Goal: Entertainment & Leisure: Consume media (video, audio)

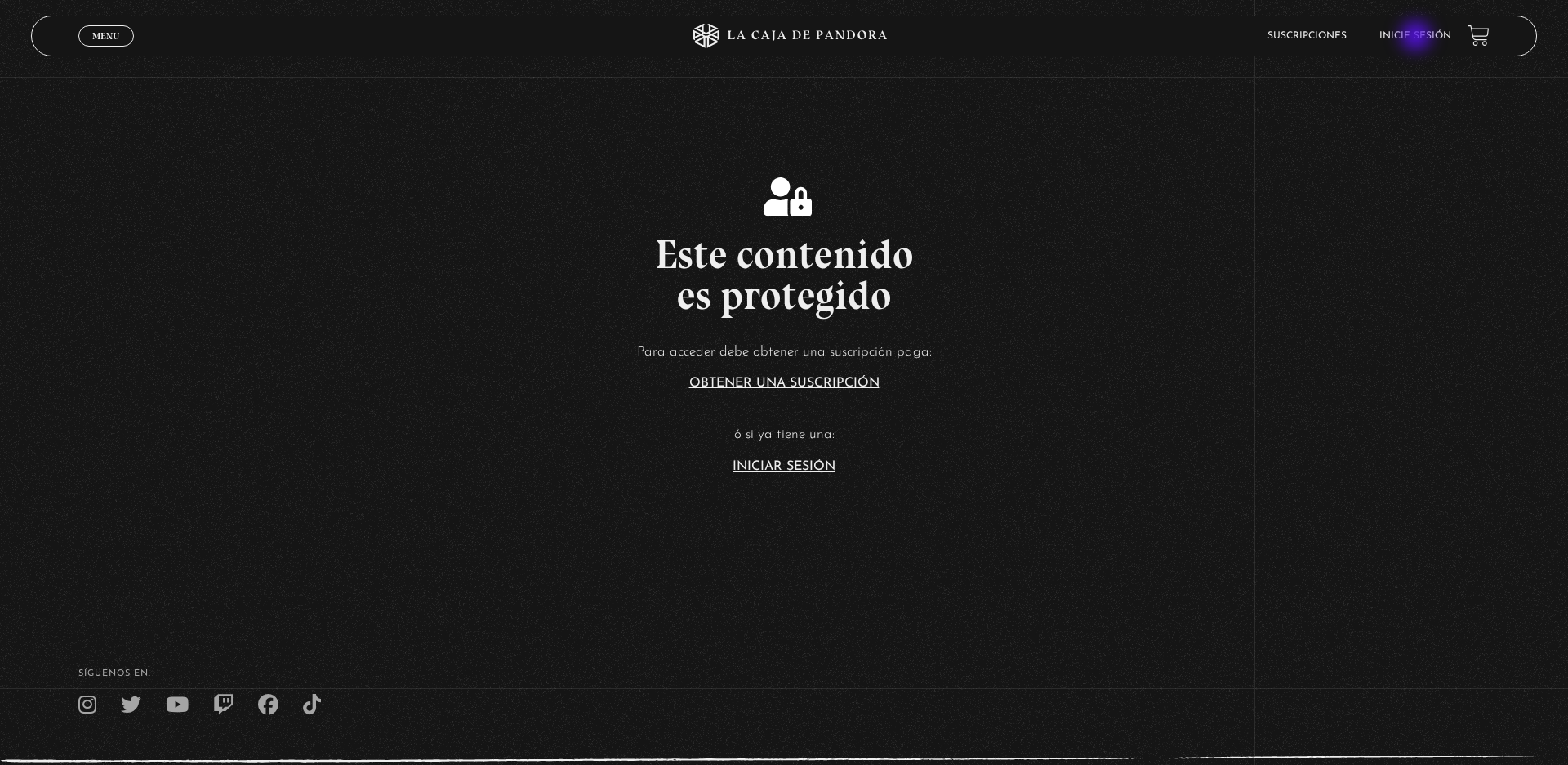
click at [1418, 38] on link "Inicie sesión" at bounding box center [1416, 35] width 72 height 10
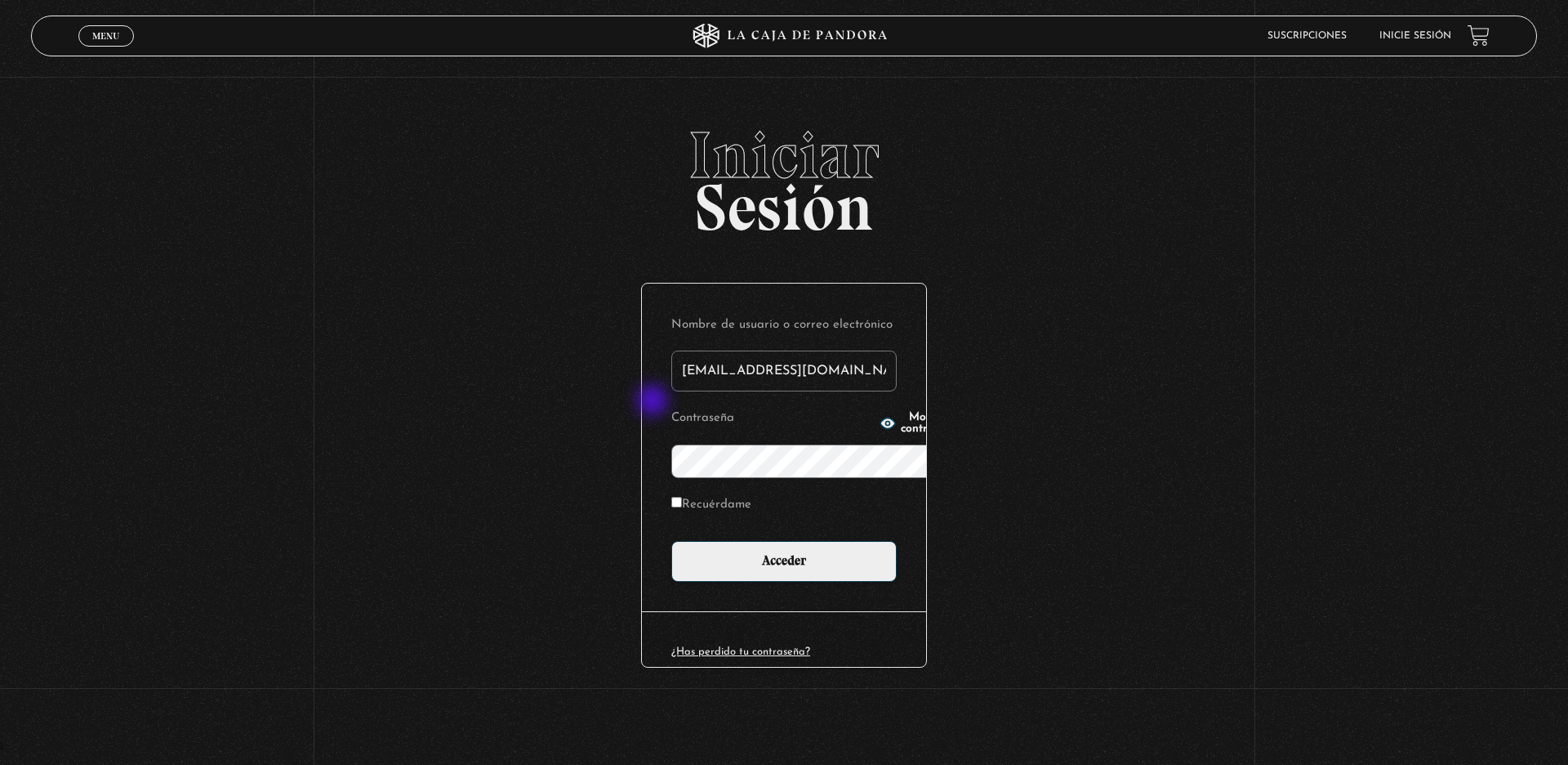
type input "[EMAIL_ADDRESS][DOMAIN_NAME]"
click at [880, 412] on button "Mostrar contraseña" at bounding box center [918, 423] width 78 height 23
click at [672, 493] on label "Recuérdame" at bounding box center [711, 505] width 80 height 26
click at [672, 497] on input "Recuérdame" at bounding box center [677, 502] width 11 height 11
checkbox input "true"
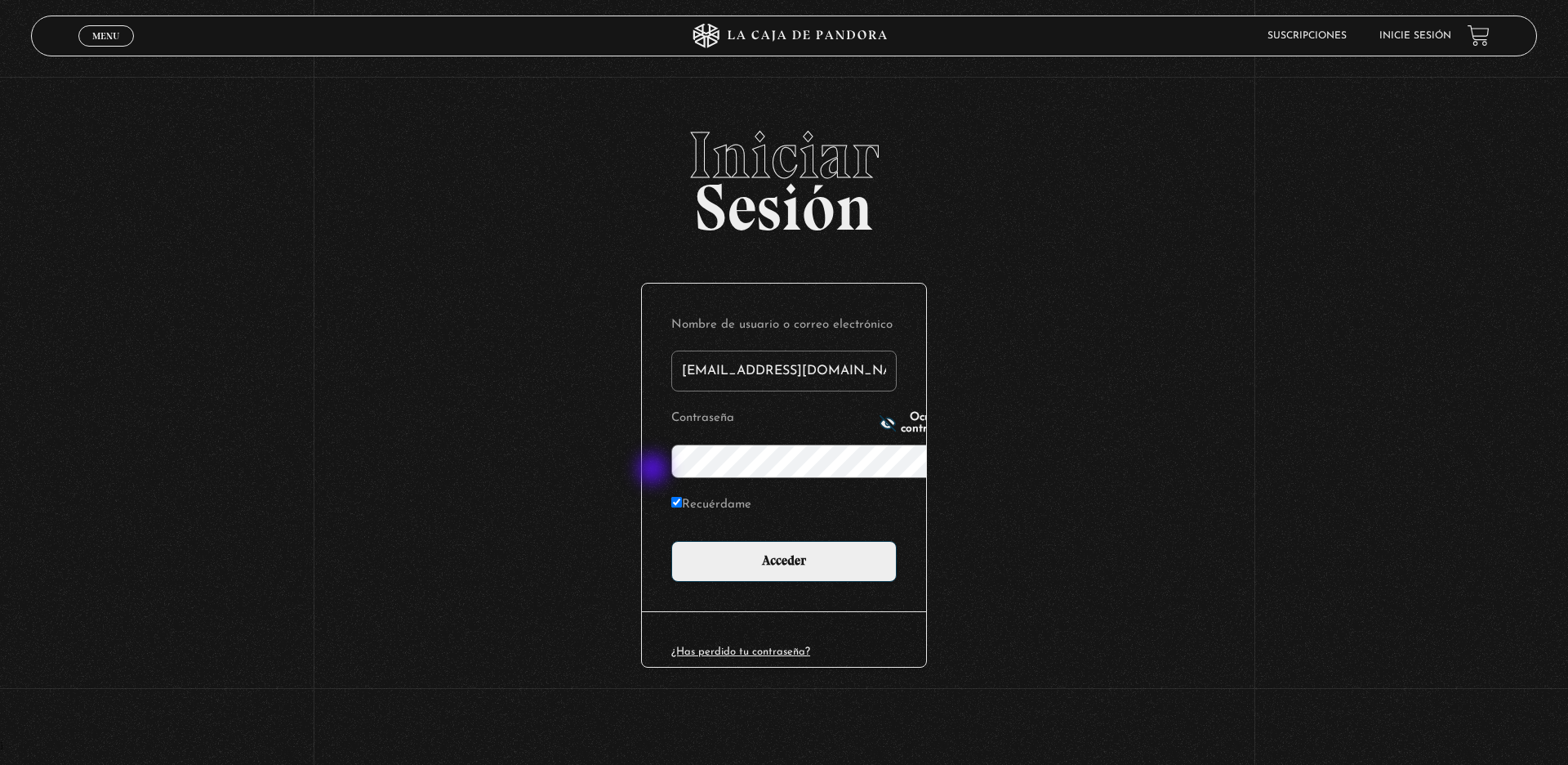
scroll to position [1, 0]
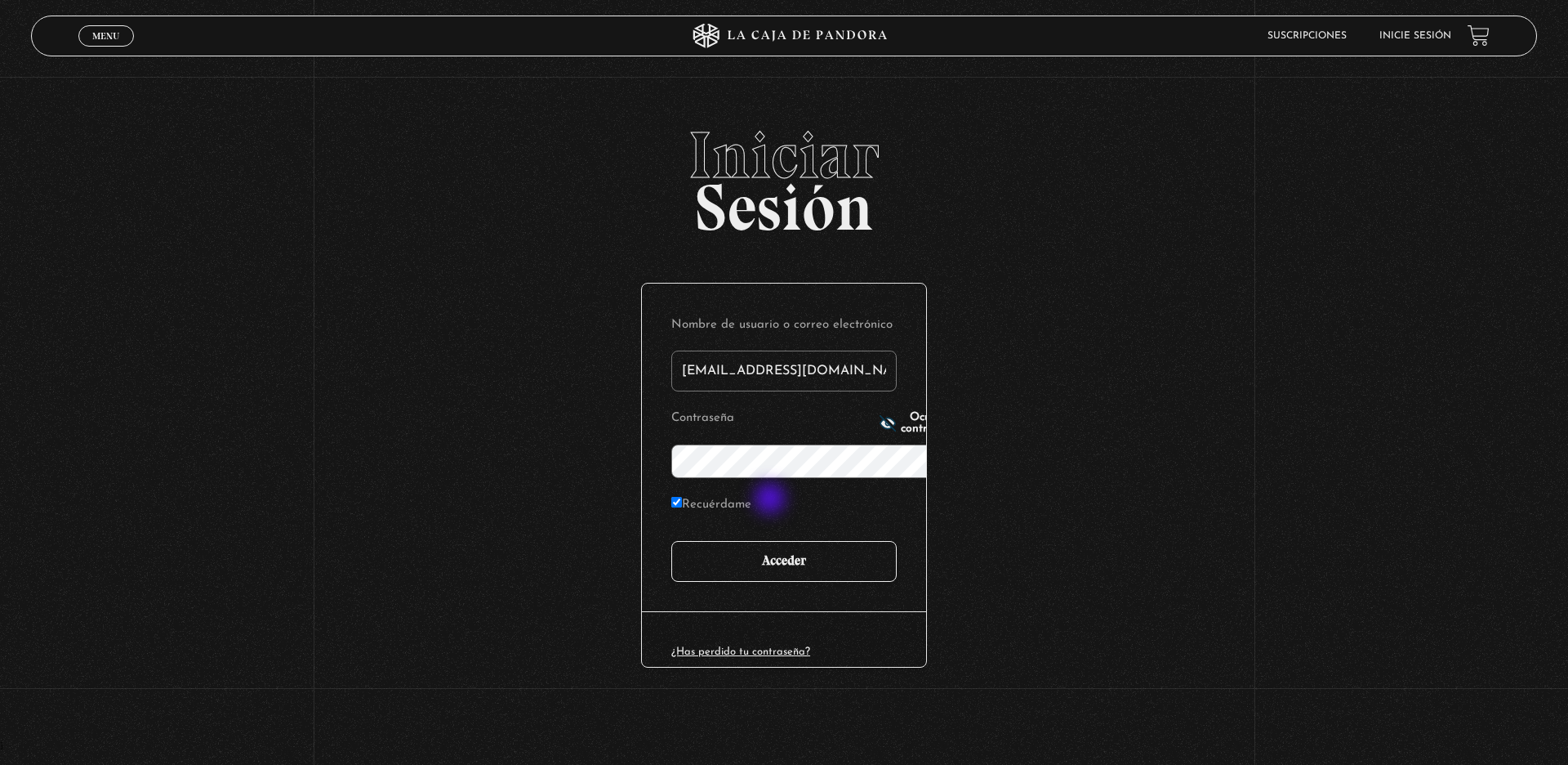
click at [772, 541] on input "Acceder" at bounding box center [784, 561] width 226 height 41
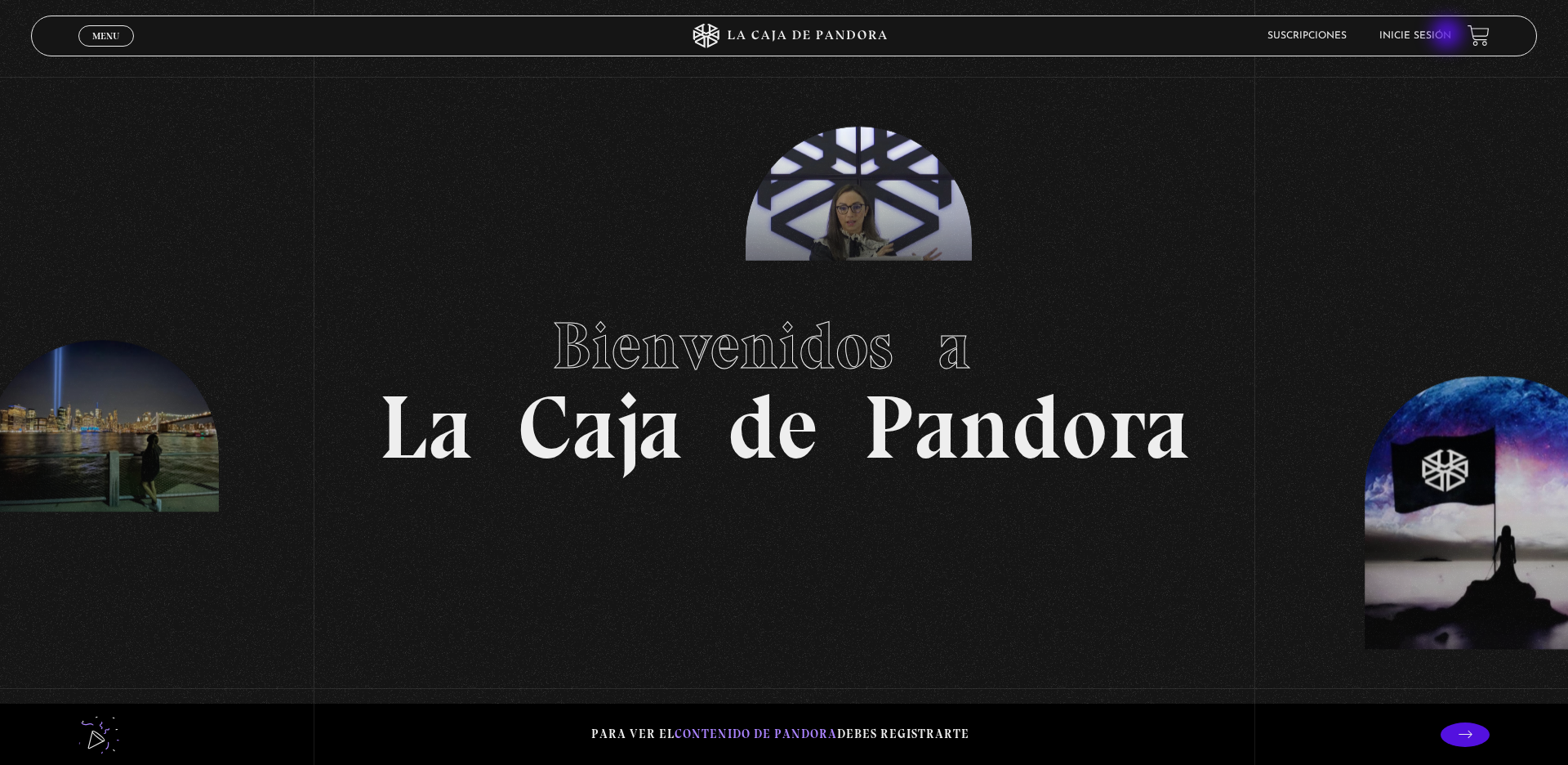
click at [1449, 35] on link "Inicie sesión" at bounding box center [1416, 35] width 72 height 10
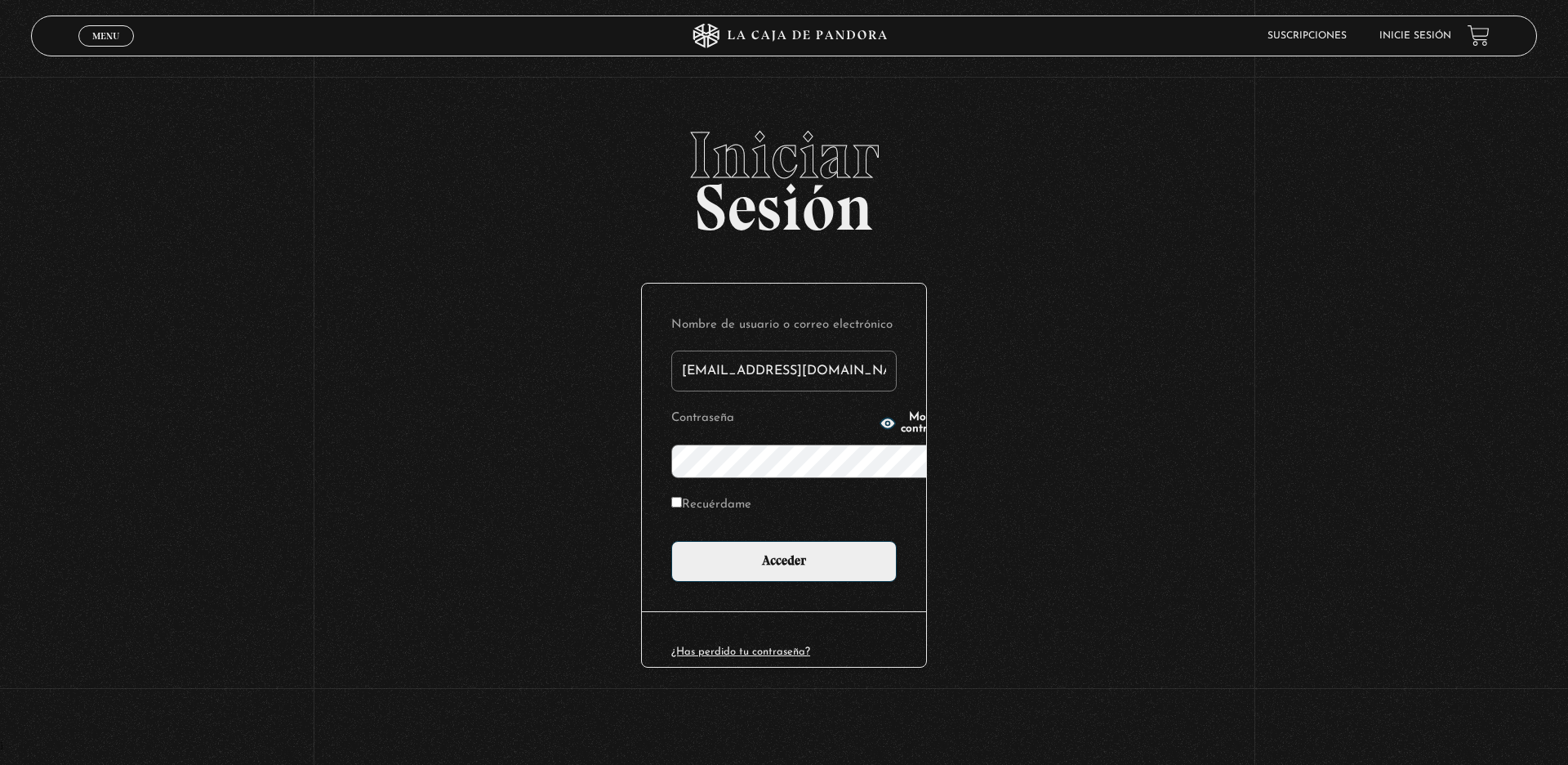
type input "aleullme@gmail.com"
click at [880, 412] on button "Mostrar contraseña" at bounding box center [918, 423] width 78 height 23
click at [672, 497] on input "Recuérdame" at bounding box center [677, 502] width 11 height 11
checkbox input "true"
click at [672, 541] on input "Acceder" at bounding box center [784, 561] width 226 height 41
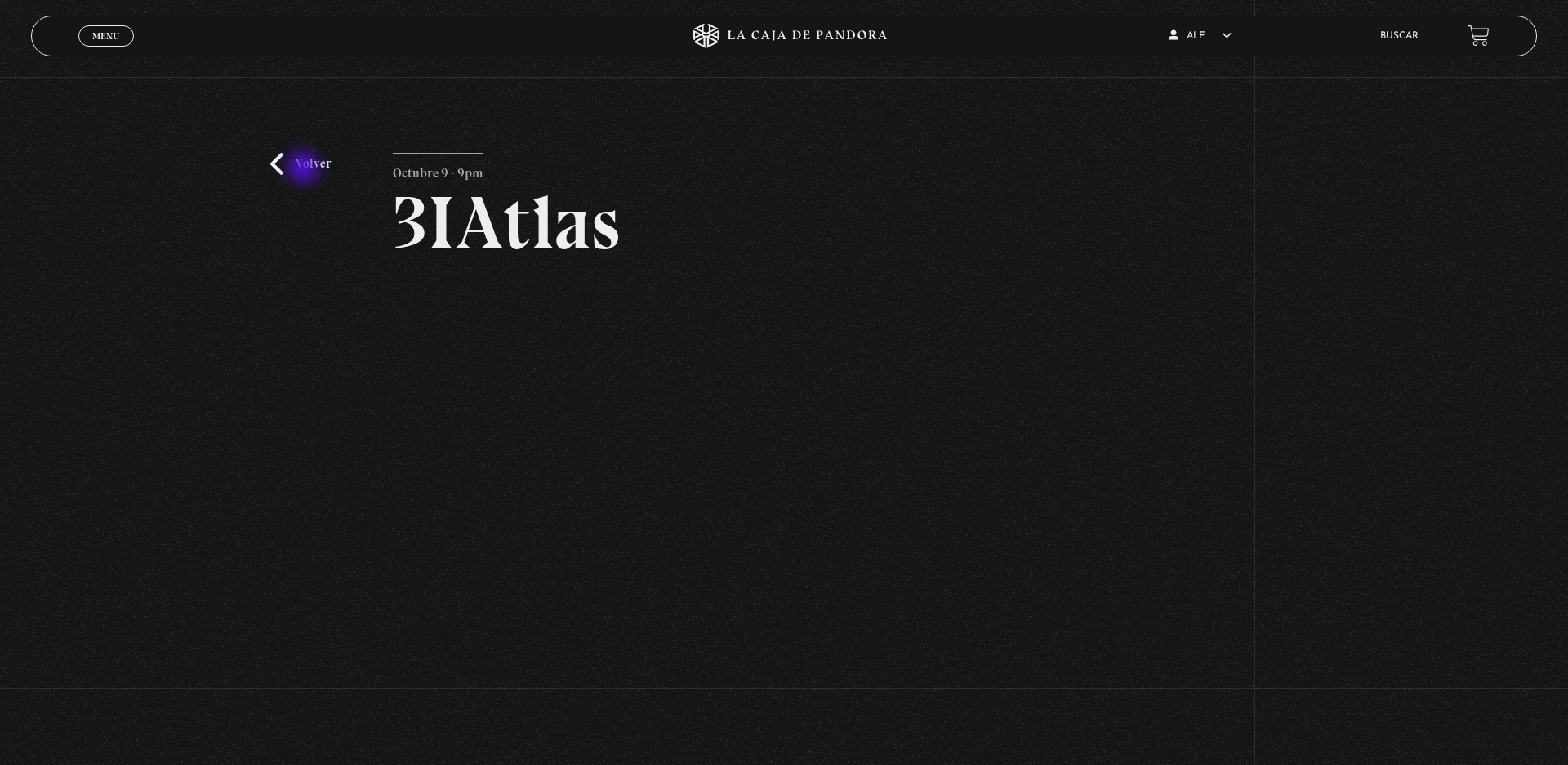
click at [305, 169] on link "Volver" at bounding box center [301, 163] width 61 height 22
